Goal: Task Accomplishment & Management: Use online tool/utility

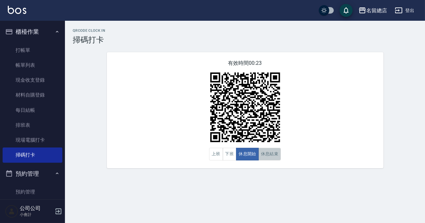
click at [269, 160] on button "休息結束" at bounding box center [269, 154] width 23 height 13
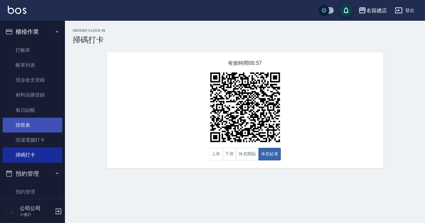
click at [23, 123] on link "排班表" at bounding box center [33, 125] width 60 height 15
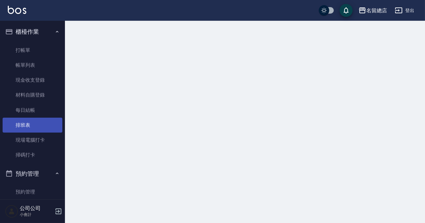
click at [23, 123] on link "排班表" at bounding box center [33, 125] width 60 height 15
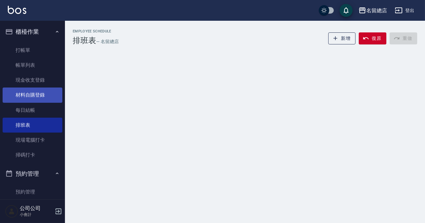
click at [43, 90] on link "材料自購登錄" at bounding box center [33, 95] width 60 height 15
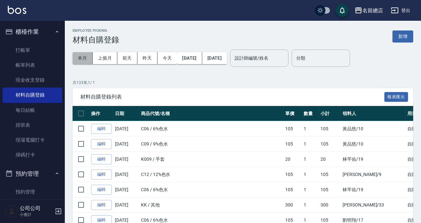
click at [81, 61] on button "本月" at bounding box center [83, 58] width 20 height 12
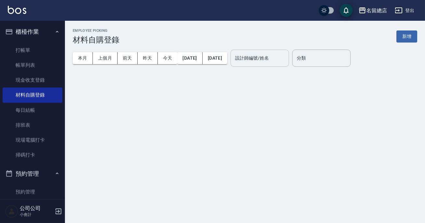
click at [289, 65] on div "設計師編號/姓名" at bounding box center [259, 58] width 58 height 17
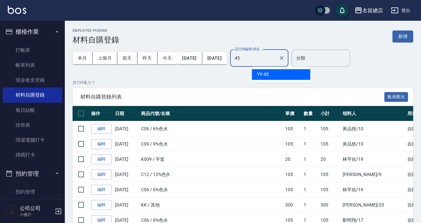
click at [296, 74] on div "YY -45" at bounding box center [281, 74] width 58 height 11
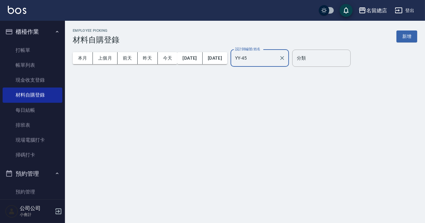
type input "YY-45"
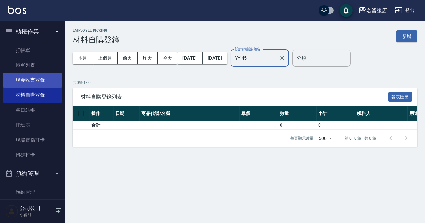
click at [44, 76] on link "現金收支登錄" at bounding box center [33, 80] width 60 height 15
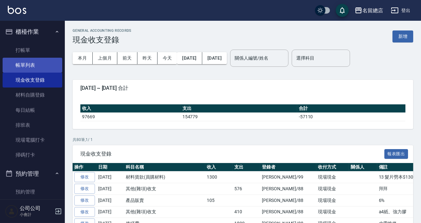
click at [36, 61] on link "帳單列表" at bounding box center [33, 65] width 60 height 15
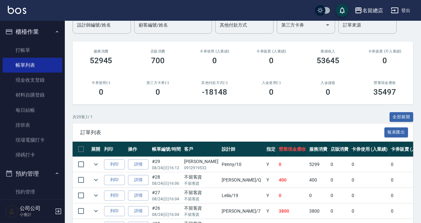
scroll to position [29, 0]
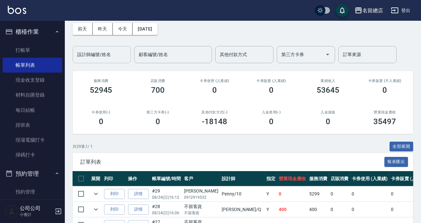
click at [117, 55] on input "設計師編號/姓名" at bounding box center [102, 54] width 53 height 11
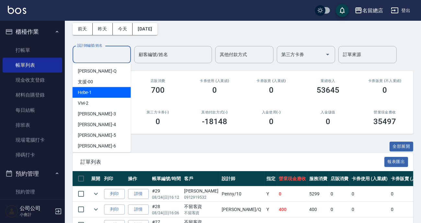
click at [111, 90] on div "Hebe -1" at bounding box center [102, 92] width 58 height 11
type input "Hebe-1"
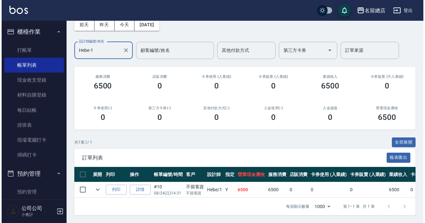
scroll to position [0, 0]
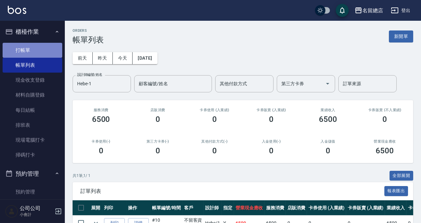
click at [49, 55] on link "打帳單" at bounding box center [33, 50] width 60 height 15
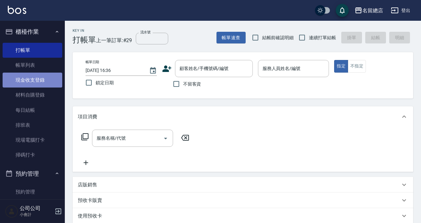
click at [44, 82] on link "現金收支登錄" at bounding box center [33, 80] width 60 height 15
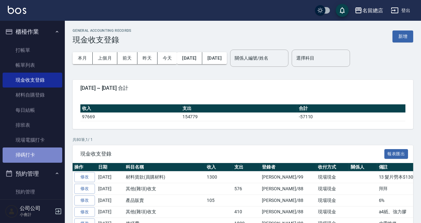
click at [46, 153] on link "掃碼打卡" at bounding box center [33, 155] width 60 height 15
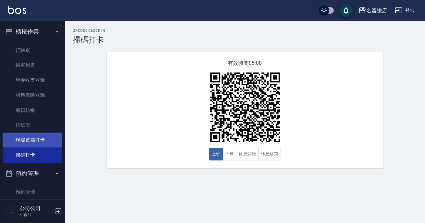
click at [48, 139] on link "現場電腦打卡" at bounding box center [33, 140] width 60 height 15
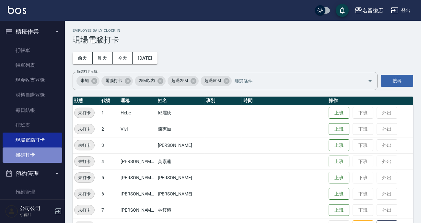
click at [37, 155] on link "掃碼打卡" at bounding box center [33, 155] width 60 height 15
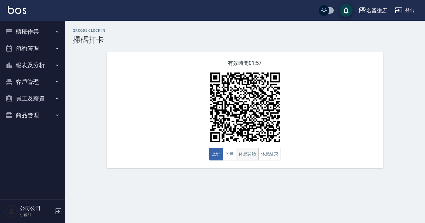
drag, startPoint x: 257, startPoint y: 159, endPoint x: 253, endPoint y: 157, distance: 4.4
click at [258, 159] on div "上班 下班 休息開始 休息結束" at bounding box center [245, 154] width 72 height 13
click at [253, 157] on button "休息開始" at bounding box center [247, 154] width 23 height 13
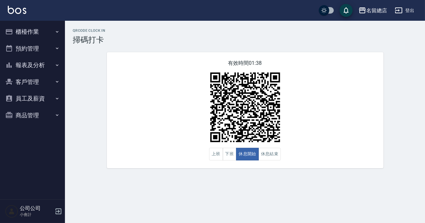
click at [286, 164] on div "有效時間 01:38 上班 下班 休息開始 休息結束" at bounding box center [245, 110] width 276 height 116
click at [257, 146] on img at bounding box center [244, 107] width 81 height 81
click at [260, 151] on button "休息結束" at bounding box center [269, 154] width 23 height 13
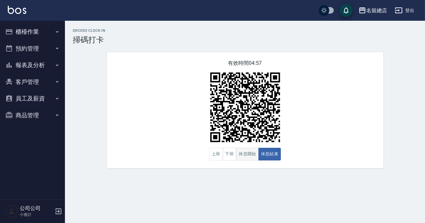
click at [255, 151] on button "休息開始" at bounding box center [247, 154] width 23 height 13
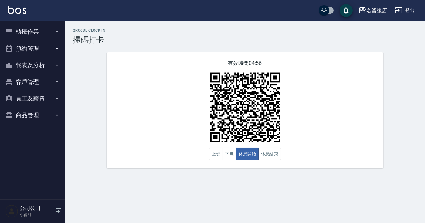
click at [27, 111] on button "商品管理" at bounding box center [33, 115] width 60 height 17
click at [36, 138] on link "商品列表" at bounding box center [33, 133] width 60 height 15
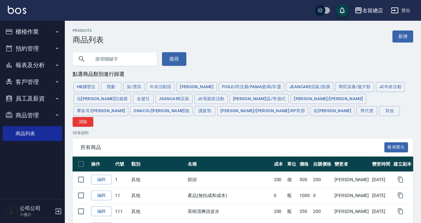
click at [124, 59] on input "text" at bounding box center [121, 59] width 61 height 18
type input "W"
type input "＿"
click at [103, 58] on input "頭埤水" at bounding box center [121, 59] width 61 height 18
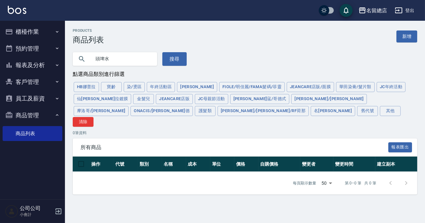
click at [131, 63] on input "頭埤水" at bounding box center [121, 59] width 61 height 18
type input "頭"
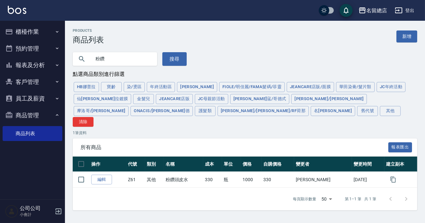
type input "粉"
click at [91, 87] on button "HB娜普拉" at bounding box center [86, 87] width 25 height 10
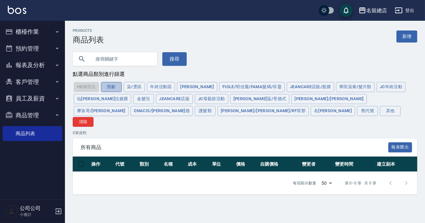
click at [102, 87] on button "寶齡" at bounding box center [111, 87] width 21 height 10
click at [125, 60] on input "text" at bounding box center [121, 59] width 61 height 18
click at [215, 106] on button "護髮類" at bounding box center [205, 111] width 21 height 10
click at [128, 58] on input "text" at bounding box center [121, 59] width 61 height 18
type input "洗髮精"
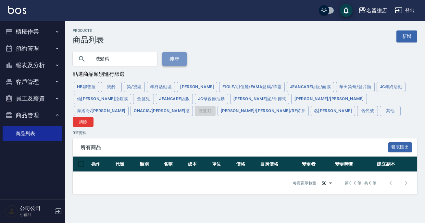
click at [165, 62] on button "搜尋" at bounding box center [174, 59] width 24 height 14
click at [162, 52] on button "搜尋" at bounding box center [174, 59] width 24 height 14
click at [175, 49] on div "洗髮精 搜尋" at bounding box center [126, 54] width 122 height 21
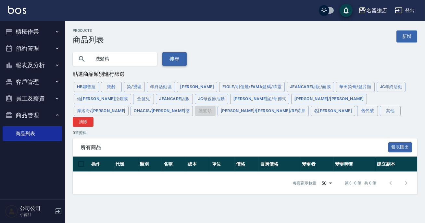
click at [175, 55] on button "搜尋" at bounding box center [174, 59] width 24 height 14
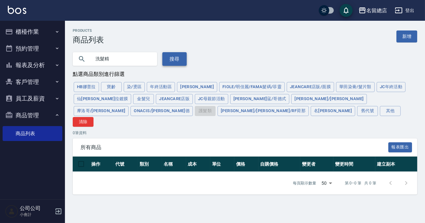
click at [175, 59] on button "搜尋" at bounding box center [174, 59] width 24 height 14
click at [140, 60] on input "洗髮精" at bounding box center [121, 59] width 61 height 18
click at [184, 62] on button "搜尋" at bounding box center [174, 59] width 24 height 14
click at [129, 62] on input "洗髮精" at bounding box center [121, 59] width 61 height 18
type input "洗"
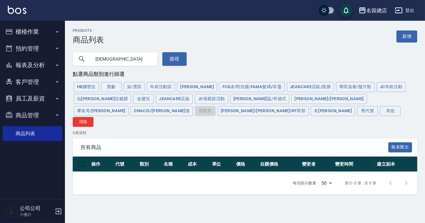
type input "洗髮精"
click at [356, 94] on div "HB[PERSON_NAME] 染/燙區 年終活動區 [PERSON_NAME]/明佳麗/Fama髮碼/菲靈 JeanCare店販/面膜 華田染膏/髮片類 J…" at bounding box center [245, 104] width 344 height 46
click at [308, 106] on button "[PERSON_NAME]/[PERSON_NAME]/RF荷那" at bounding box center [262, 111] width 91 height 10
click at [355, 99] on div "HB[PERSON_NAME] 染/燙區 年終活動區 [PERSON_NAME]/明佳麗/Fama髮碼/菲靈 JeanCare店販/面膜 華田染膏/髮片類 J…" at bounding box center [245, 104] width 344 height 46
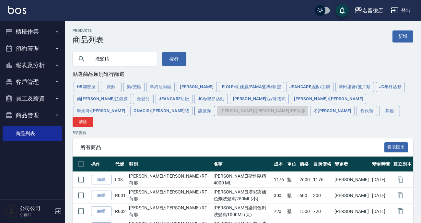
click at [215, 106] on button "護髮類" at bounding box center [205, 111] width 21 height 10
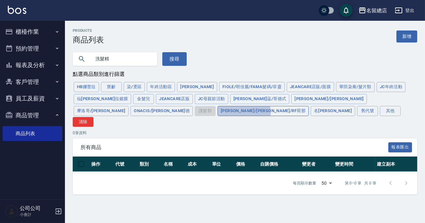
click at [308, 106] on button "[PERSON_NAME]/[PERSON_NAME]/RF荷那" at bounding box center [262, 111] width 91 height 10
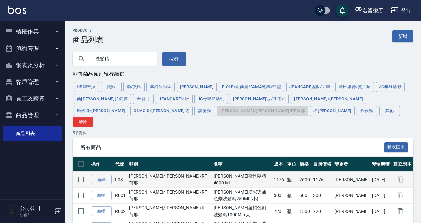
scroll to position [49, 0]
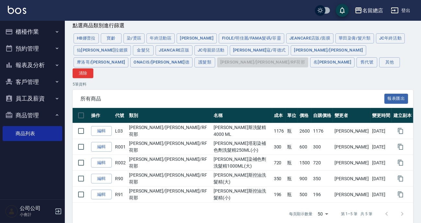
click at [110, 35] on button "寶齡" at bounding box center [111, 38] width 21 height 10
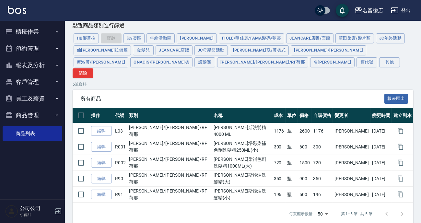
click at [110, 35] on div "HB[PERSON_NAME] 染/燙區 年終活動區 [PERSON_NAME]/明佳麗/Fama髮碼/菲靈 JeanCare店販/面膜 華田染膏/髮片類 J…" at bounding box center [243, 55] width 341 height 46
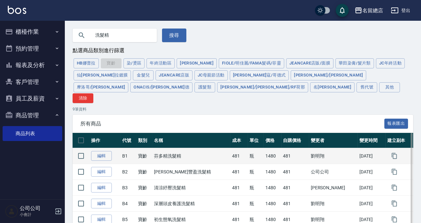
scroll to position [0, 0]
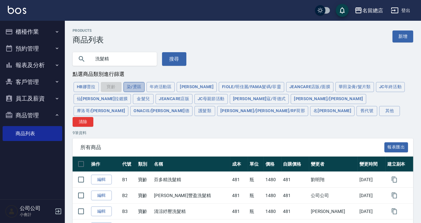
click at [133, 88] on button "染/燙區" at bounding box center [134, 87] width 21 height 10
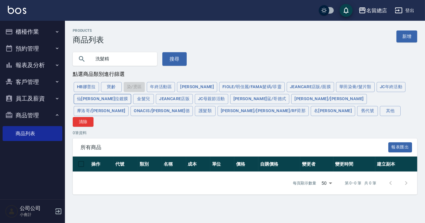
click at [131, 94] on button "仙[PERSON_NAME]拉鍍膜" at bounding box center [102, 99] width 57 height 10
click at [400, 90] on div "HB[PERSON_NAME] 染/燙區 年終活動區 [PERSON_NAME]/明佳麗/Fama髮碼/菲靈 JeanCare店販/面膜 華田染膏/髮片類 J…" at bounding box center [245, 104] width 344 height 46
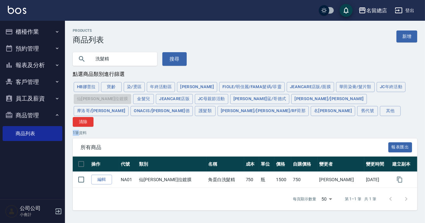
click at [251, 85] on button "FIOLE/明佳麗/Fama髮碼/菲靈" at bounding box center [252, 87] width 66 height 10
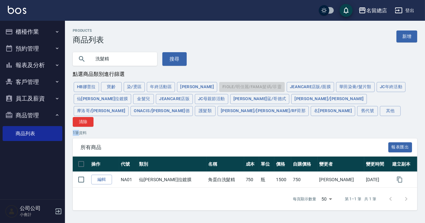
click at [251, 85] on div "HB[PERSON_NAME] 染/燙區 年終活動區 [PERSON_NAME]/明佳麗/Fama髮碼/菲靈 JeanCare店販/面膜 華田染膏/髮片類 J…" at bounding box center [245, 104] width 344 height 46
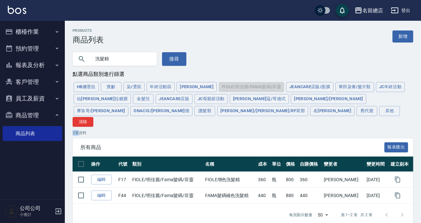
click at [279, 94] on div "HB[PERSON_NAME] 染/燙區 年終活動區 [PERSON_NAME]/明佳麗/Fama髮碼/菲靈 JeanCare店販/面膜 華田染膏/髮片類 J…" at bounding box center [243, 104] width 341 height 46
click at [286, 90] on button "JeanCare店販/面膜" at bounding box center [309, 87] width 47 height 10
click at [280, 90] on div "HB[PERSON_NAME] 染/燙區 年終活動區 [PERSON_NAME]/明佳麗/Fama髮碼/菲靈 JeanCare店販/面膜 華田染膏/髮片類 J…" at bounding box center [243, 104] width 341 height 46
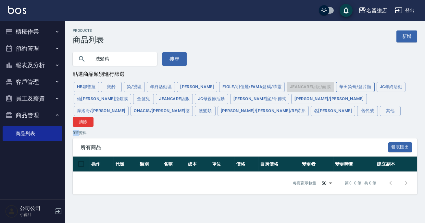
click at [336, 84] on button "華田染膏/髮片類" at bounding box center [355, 87] width 39 height 10
click at [336, 84] on div "HB[PERSON_NAME] 染/燙區 年終活動區 [PERSON_NAME]/明佳麗/Fama髮碼/菲靈 JeanCare店販/面膜 華田染膏/髮片類 J…" at bounding box center [245, 104] width 344 height 46
click at [112, 88] on button "寶齡" at bounding box center [111, 87] width 21 height 10
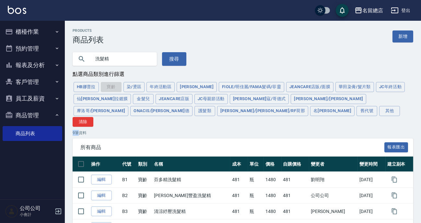
click at [112, 88] on div "HB[PERSON_NAME] 染/燙區 年終活動區 [PERSON_NAME]/明佳麗/Fama髮碼/菲靈 JeanCare店販/面膜 華田染膏/髮片類 J…" at bounding box center [243, 104] width 341 height 46
click at [215, 106] on button "護髮類" at bounding box center [205, 111] width 21 height 10
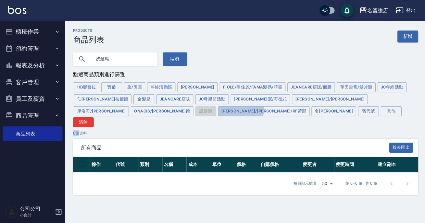
click at [308, 106] on button "[PERSON_NAME]/[PERSON_NAME]/RF荷那" at bounding box center [262, 111] width 91 height 10
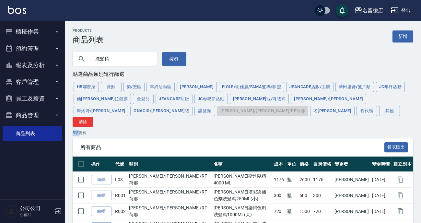
scroll to position [49, 0]
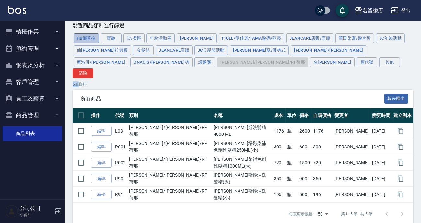
click at [97, 38] on button "HB娜普拉" at bounding box center [86, 38] width 25 height 10
click at [97, 38] on div "Products 商品列表 新增 洗髮精 搜尋 點選商品類別進行篩選 HB娜普拉 寶齡 染/燙區 年終活動區 [PERSON_NAME]/明佳麗/Fama髮碼…" at bounding box center [243, 103] width 356 height 246
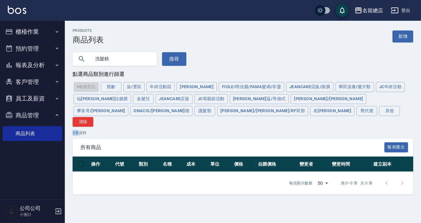
scroll to position [0, 0]
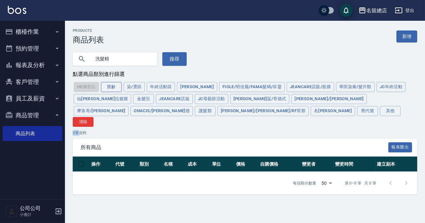
click at [109, 88] on button "寶齡" at bounding box center [111, 87] width 21 height 10
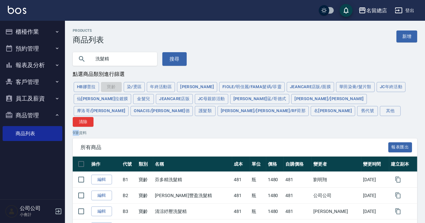
click at [109, 88] on div "HB[PERSON_NAME] 染/燙區 年終活動區 [PERSON_NAME]/明佳麗/Fama髮碼/菲靈 JeanCare店販/面膜 華田染膏/髮片類 J…" at bounding box center [245, 104] width 344 height 46
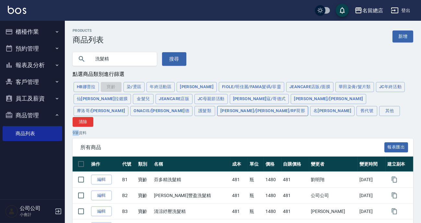
click at [308, 106] on button "[PERSON_NAME]/[PERSON_NAME]/RF荷那" at bounding box center [262, 111] width 91 height 10
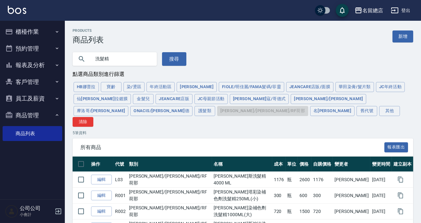
click at [372, 98] on div "HB[PERSON_NAME] 染/燙區 年終活動區 [PERSON_NAME]/明佳麗/Fama髮碼/菲靈 JeanCare店販/面膜 華田染膏/髮片類 J…" at bounding box center [243, 104] width 341 height 46
click at [406, 36] on link "新增" at bounding box center [403, 36] width 21 height 12
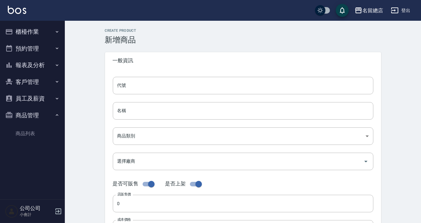
click at [38, 37] on button "櫃檯作業" at bounding box center [33, 31] width 60 height 17
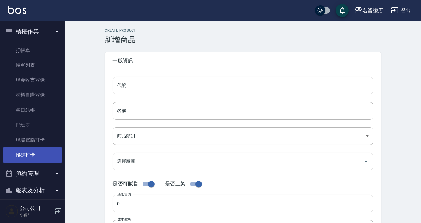
click at [43, 153] on link "掃碼打卡" at bounding box center [33, 155] width 60 height 15
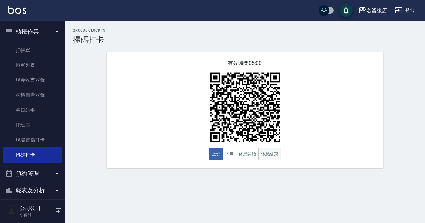
click at [263, 154] on button "休息結束" at bounding box center [269, 154] width 23 height 13
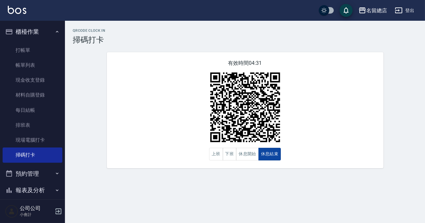
click at [263, 154] on button "休息結束" at bounding box center [269, 154] width 23 height 13
click at [242, 157] on button "休息開始" at bounding box center [247, 154] width 23 height 13
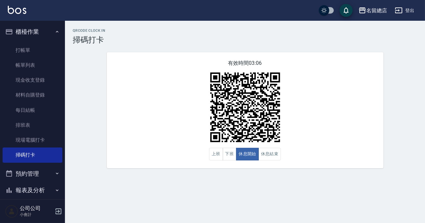
click at [295, 125] on div "有效時間 03:06 上班 下班 休息開始 休息結束" at bounding box center [245, 110] width 276 height 116
